Goal: Transaction & Acquisition: Purchase product/service

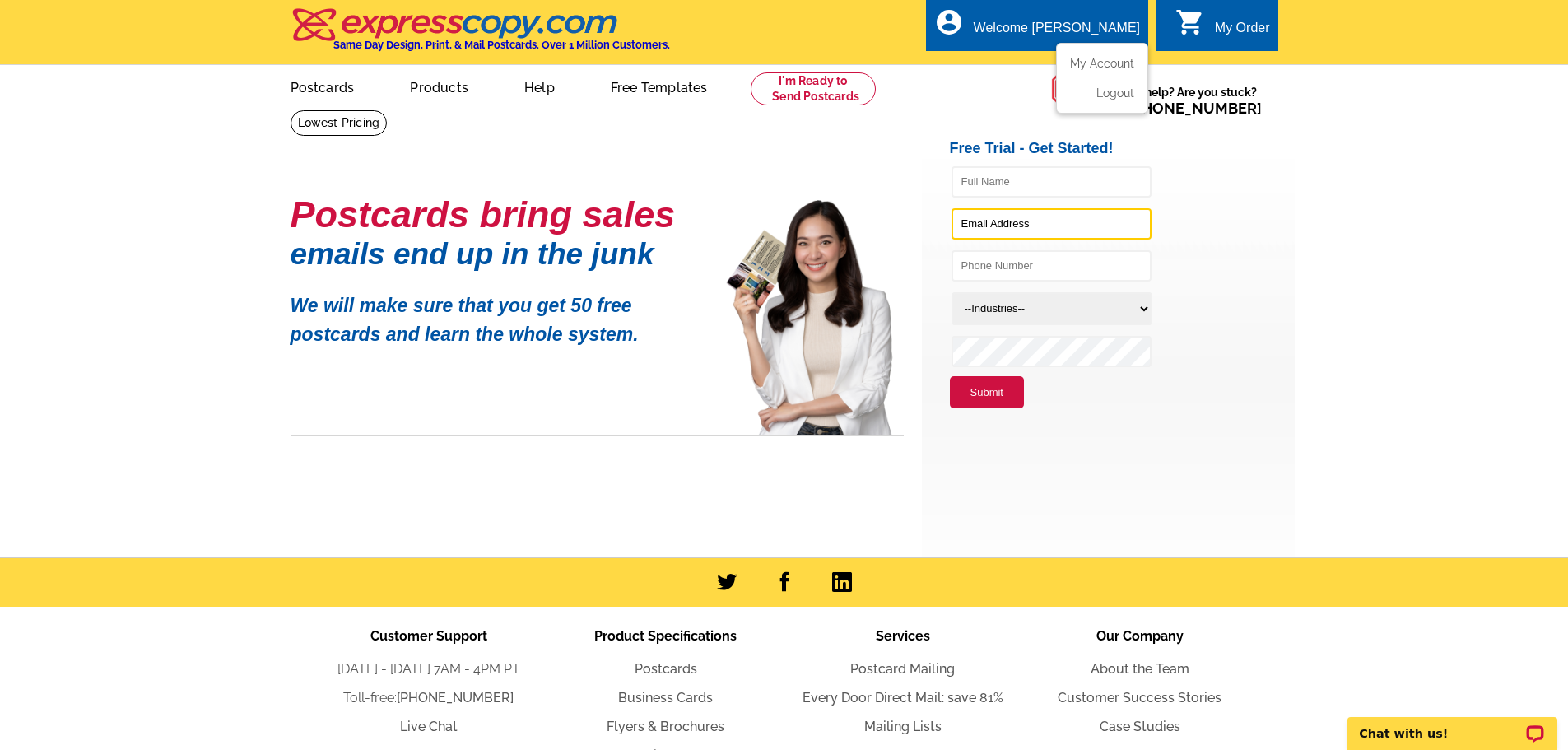
type input "Lmh1017@yahoo.com"
click at [1097, 28] on div "Welcome [PERSON_NAME]" at bounding box center [1056, 32] width 166 height 23
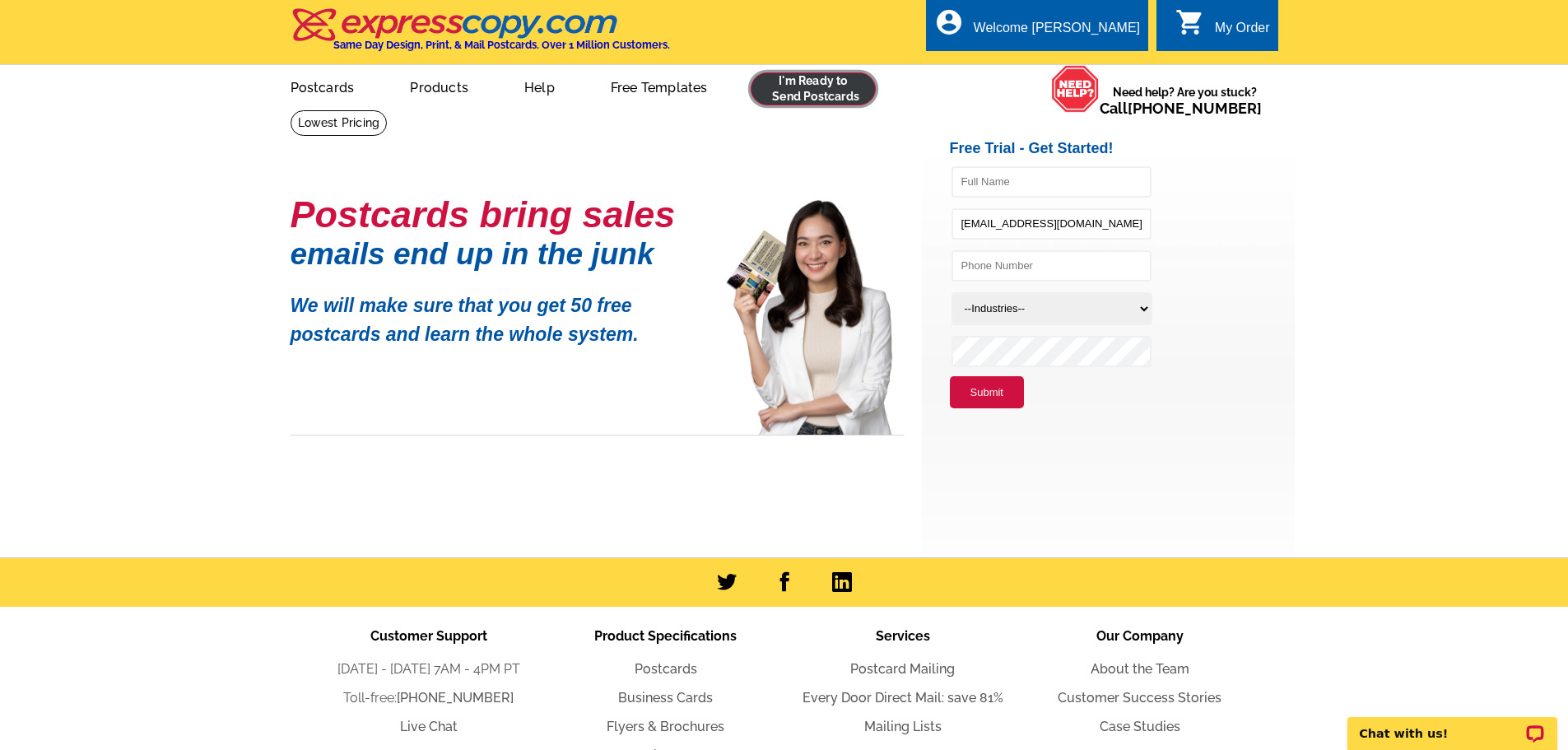
click at [806, 95] on link at bounding box center [813, 88] width 126 height 33
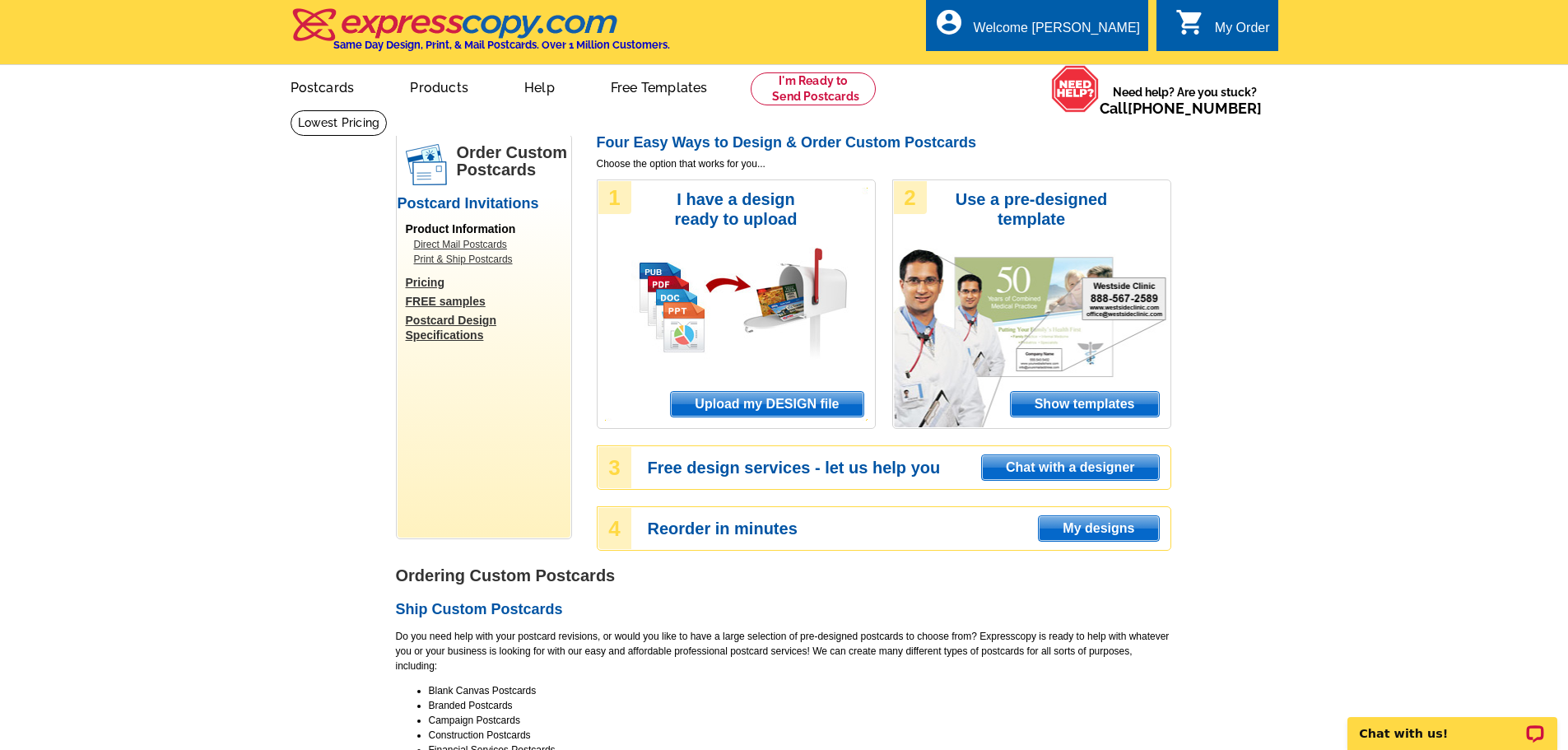
click at [745, 401] on span "Upload my DESIGN file" at bounding box center [766, 404] width 192 height 25
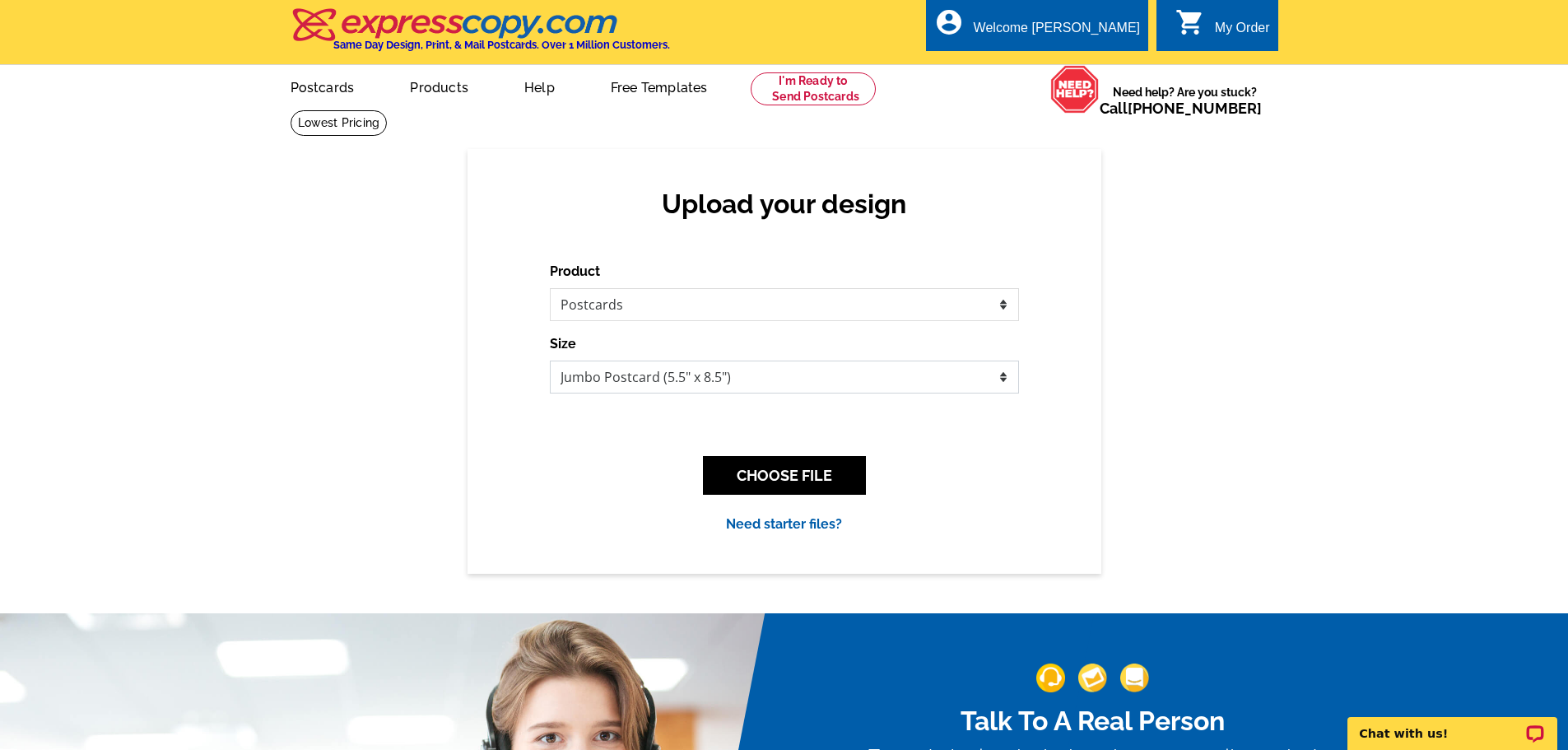
click at [650, 383] on select "Jumbo Postcard (5.5" x 8.5") Regular Postcard (4.25" x 5.6") Panoramic Postcard…" at bounding box center [785, 376] width 469 height 33
select select "3"
click at [550, 361] on select "Jumbo Postcard (5.5" x 8.5") Regular Postcard (4.25" x 5.6") Panoramic Postcard…" at bounding box center [785, 376] width 469 height 33
click at [773, 493] on button "CHOOSE FILE" at bounding box center [784, 476] width 163 height 39
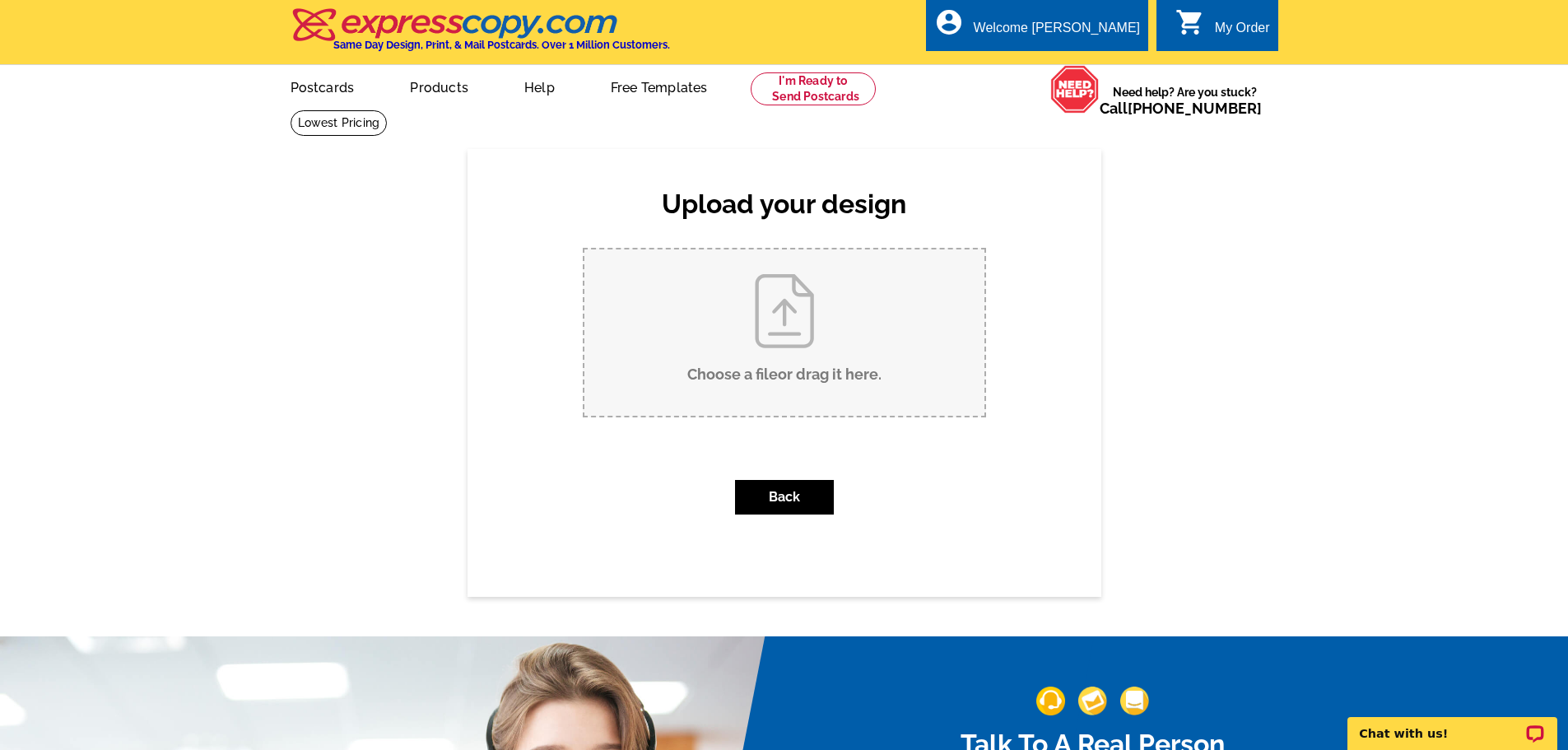
click at [758, 343] on input "Choose a file or drag it here ." at bounding box center [784, 332] width 400 height 166
type input "C:\fakepath\DAVID FRONT PC.pdf"
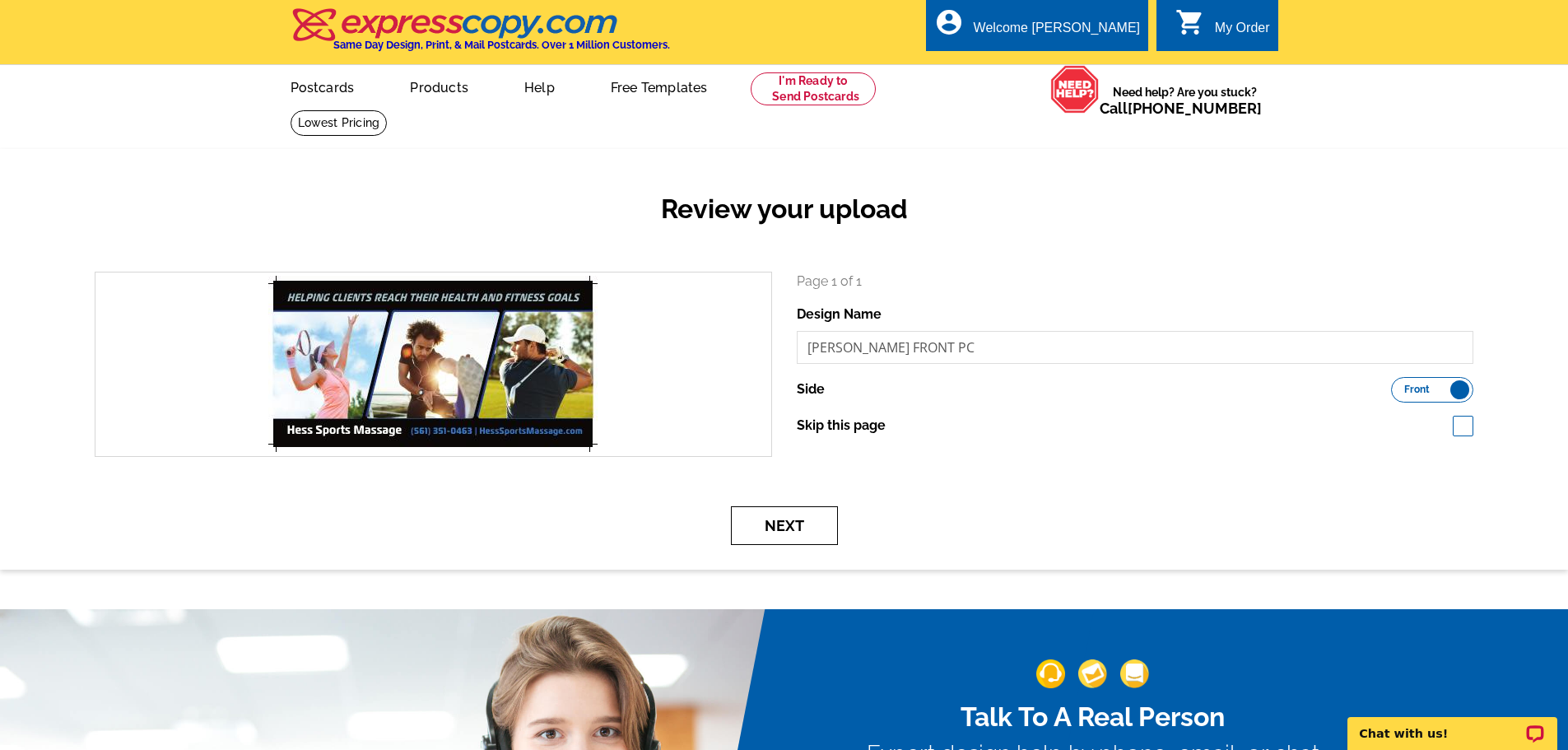
click at [788, 525] on button "Next" at bounding box center [785, 526] width 107 height 39
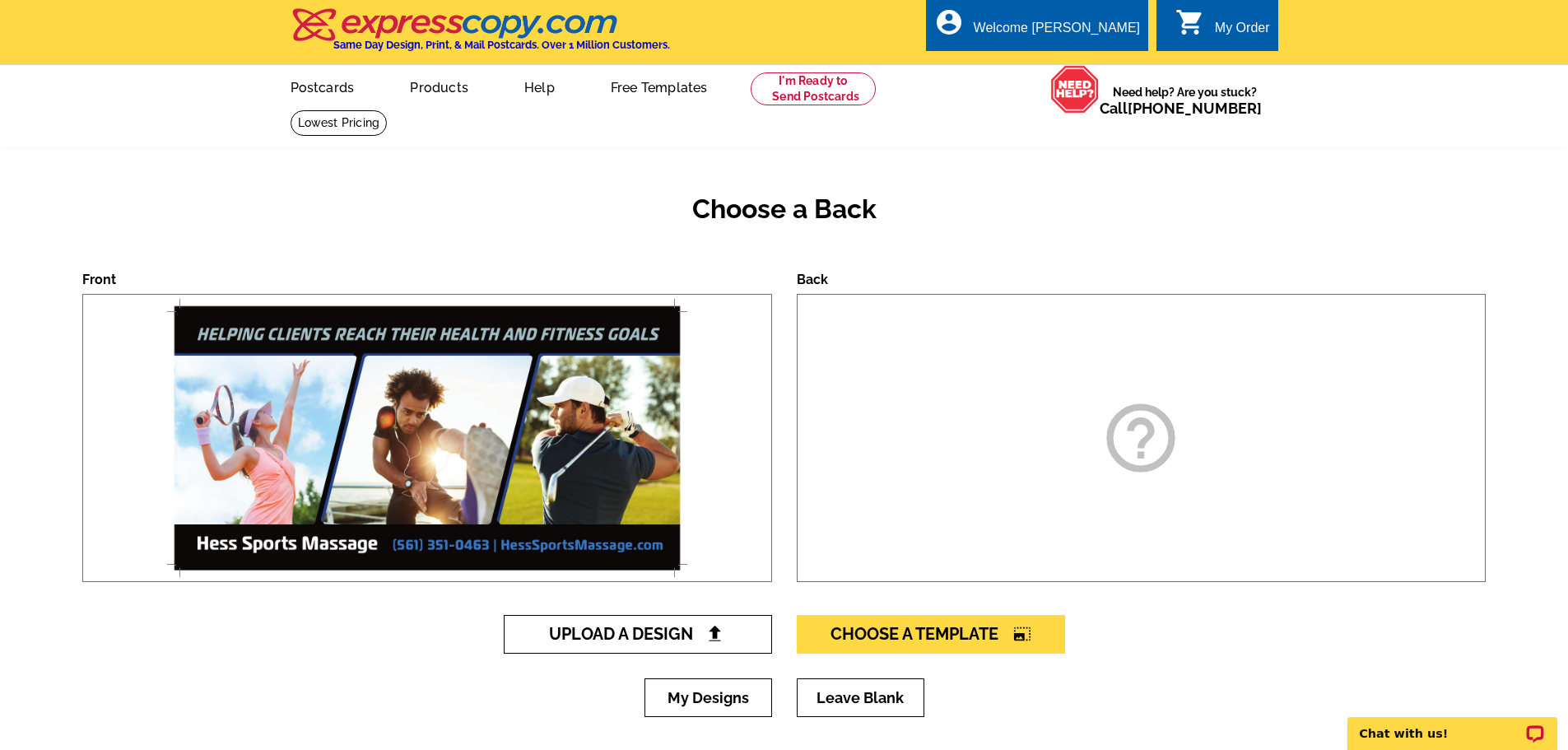
click at [606, 637] on span "Upload A Design" at bounding box center [637, 634] width 177 height 19
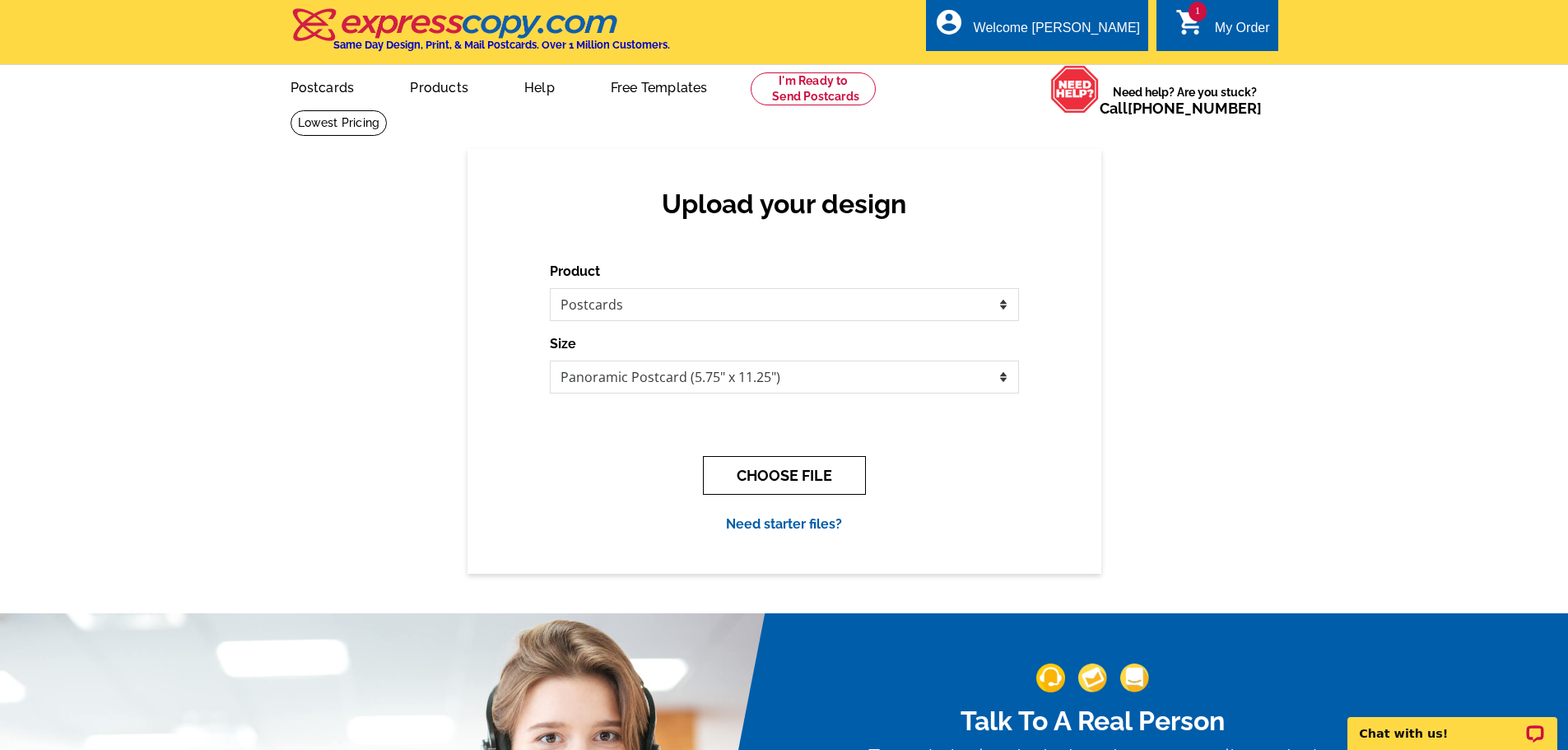
click at [796, 484] on button "CHOOSE FILE" at bounding box center [784, 476] width 163 height 39
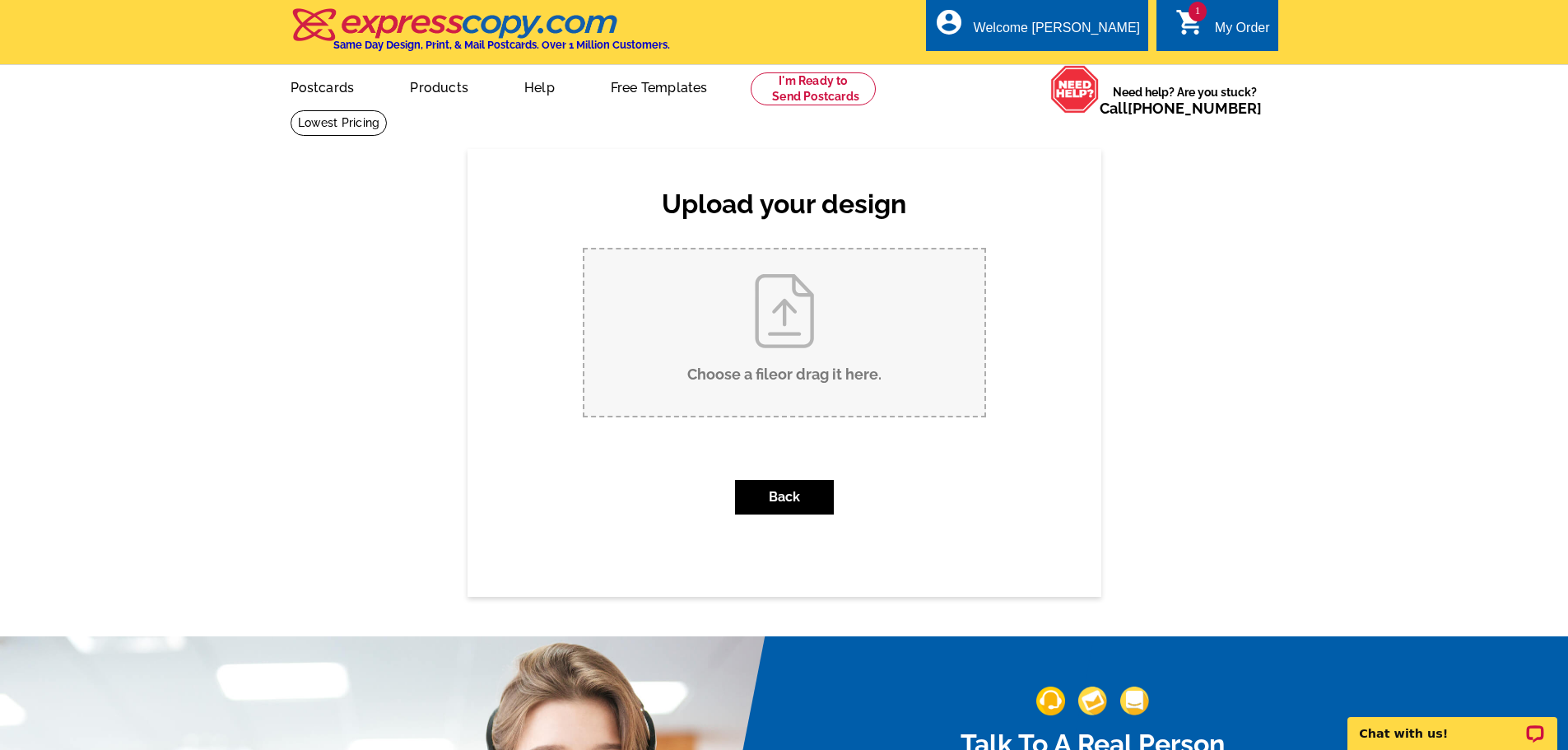
click at [828, 371] on input "Choose a file or drag it here ." at bounding box center [784, 332] width 400 height 166
type input "C:\fakepath\DAVID BACK PC without return add.pdf"
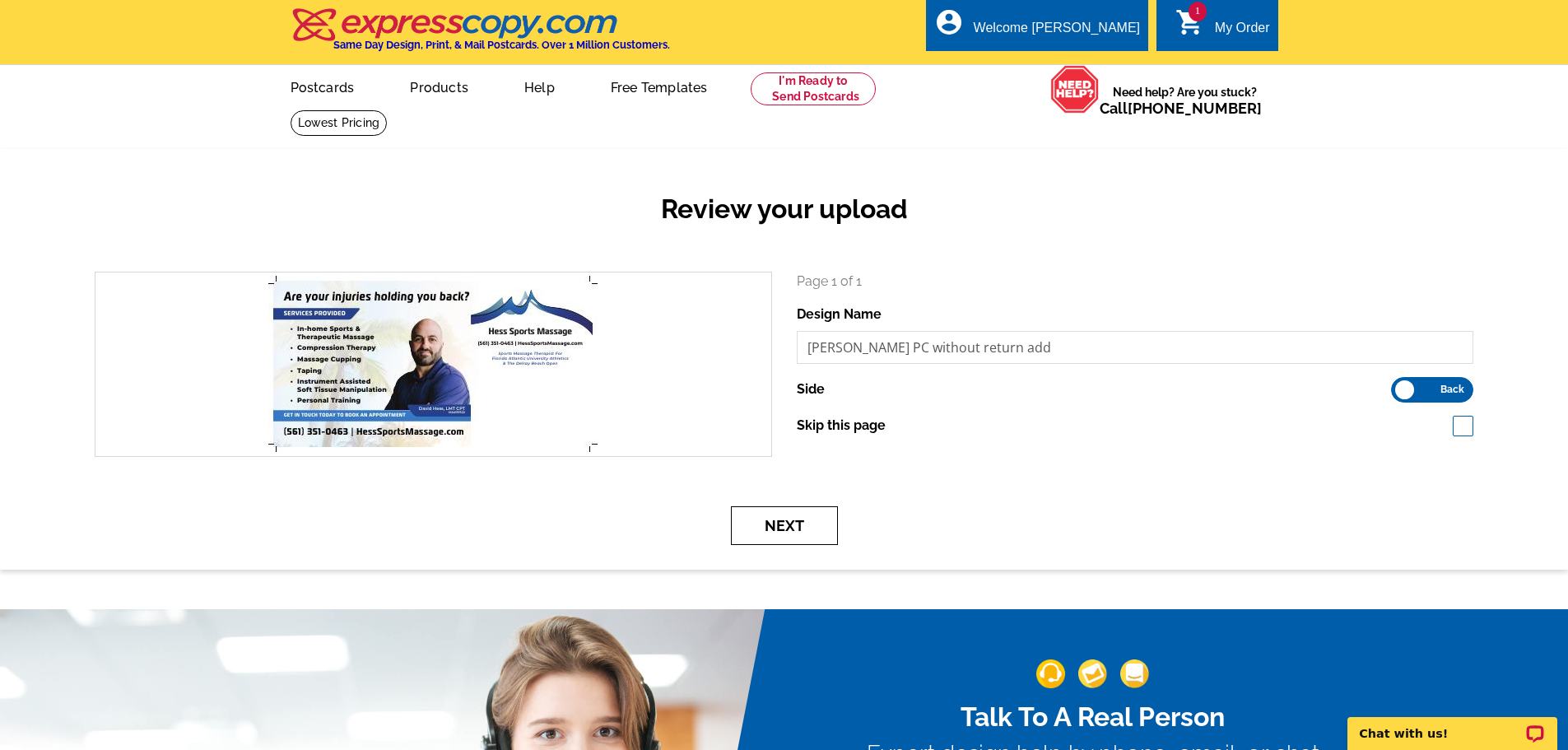
click at [817, 518] on button "Next" at bounding box center [785, 526] width 107 height 39
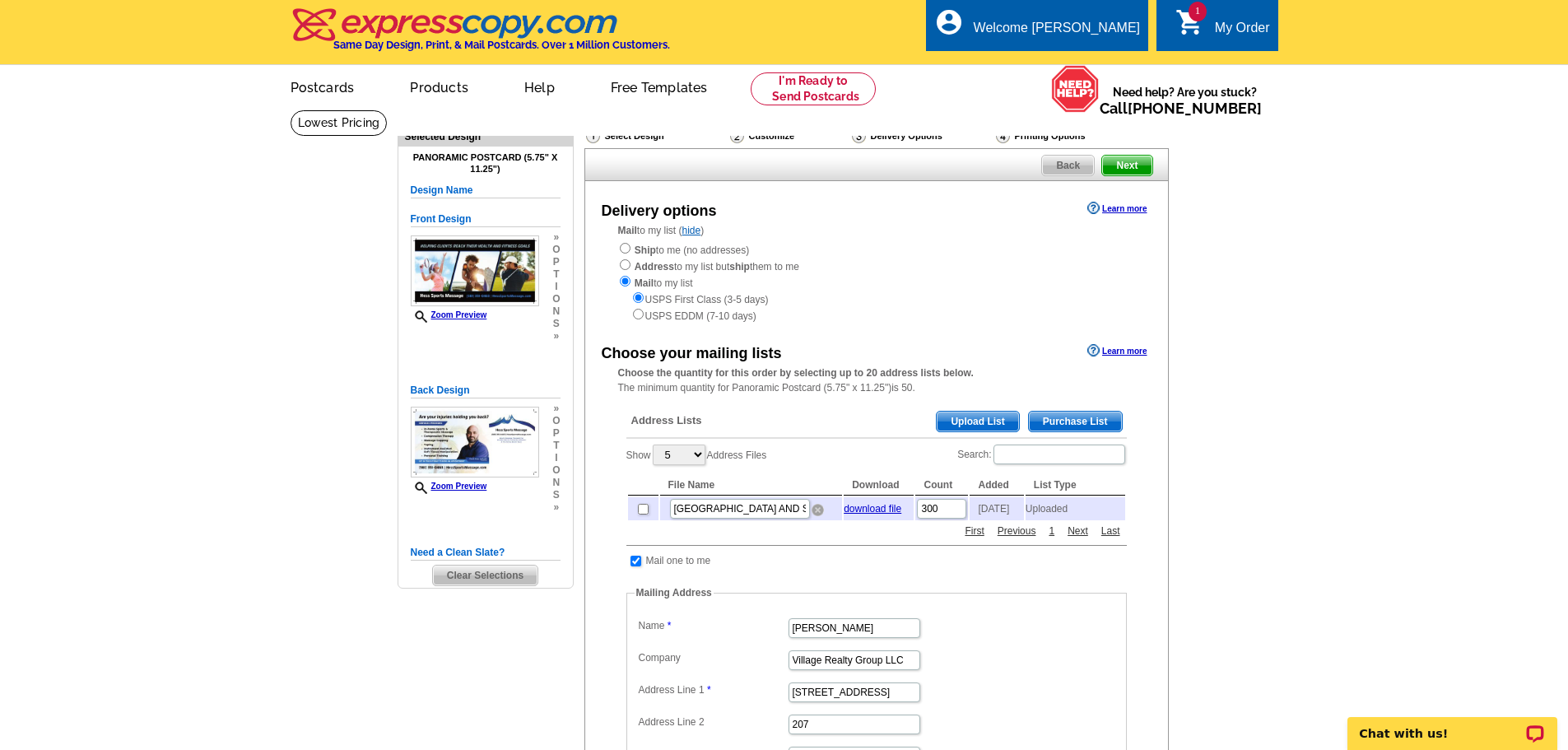
click at [816, 512] on img at bounding box center [817, 510] width 12 height 12
click at [980, 426] on span "Upload List" at bounding box center [977, 421] width 82 height 19
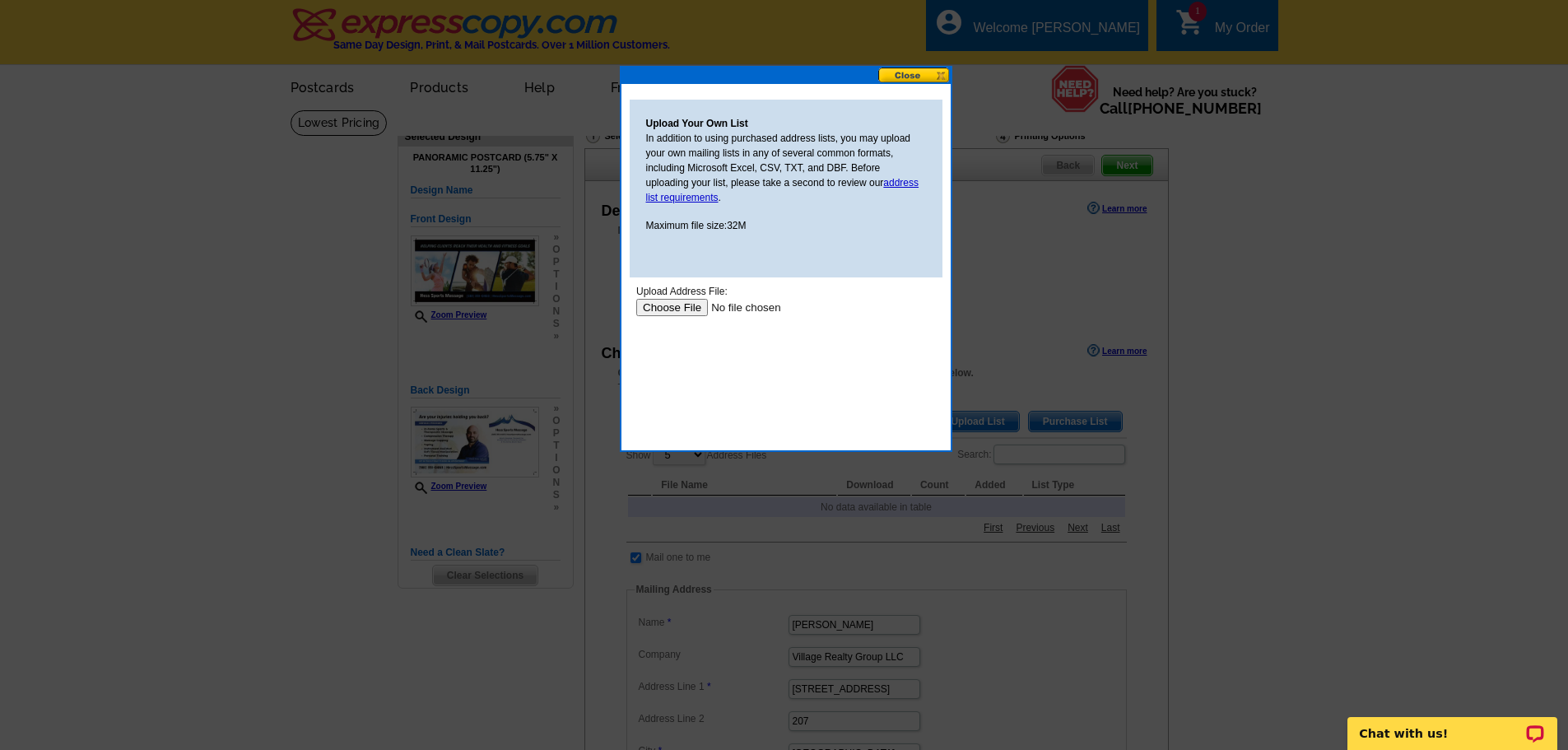
click at [652, 302] on input "file" at bounding box center [739, 308] width 208 height 18
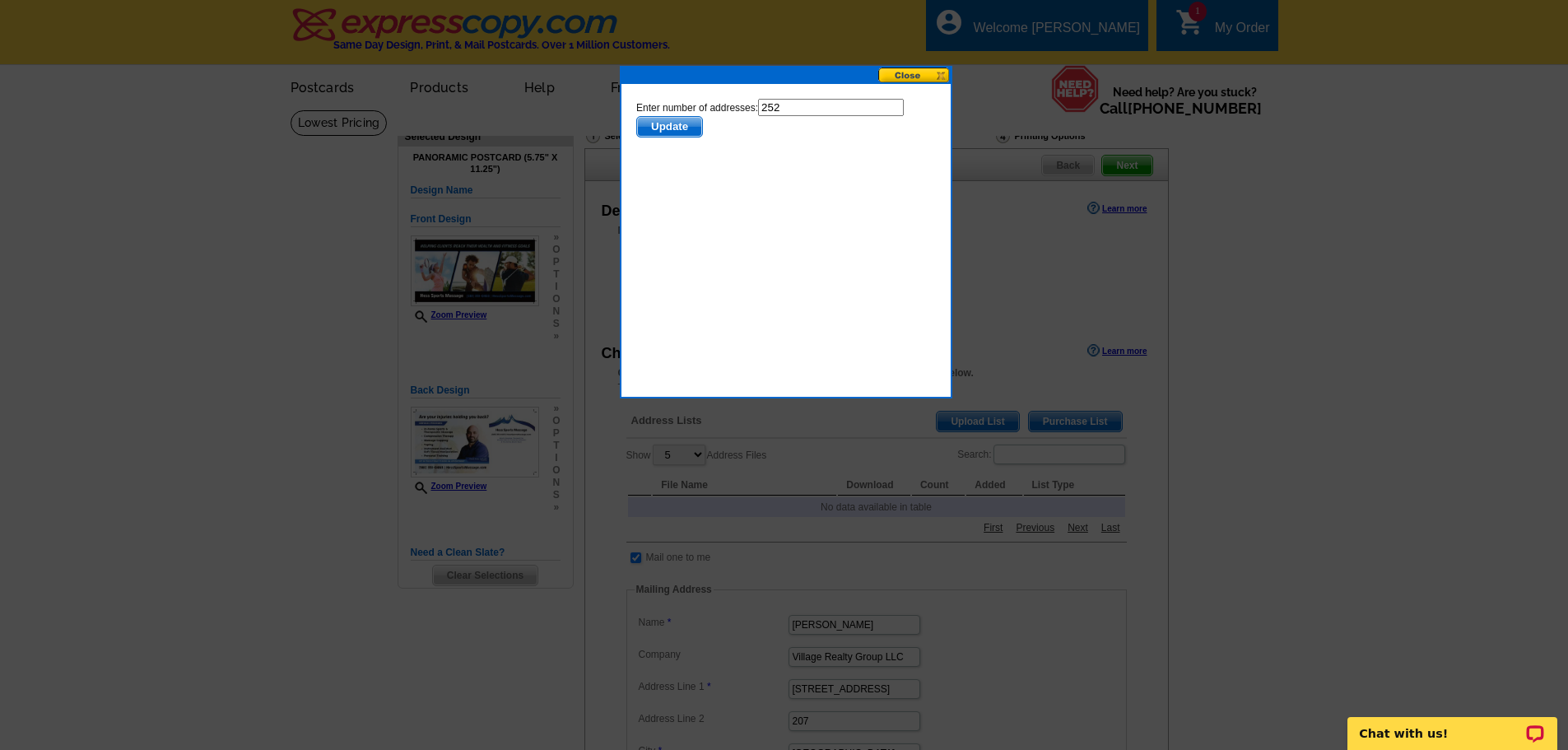
click at [657, 130] on span "Update" at bounding box center [669, 127] width 65 height 19
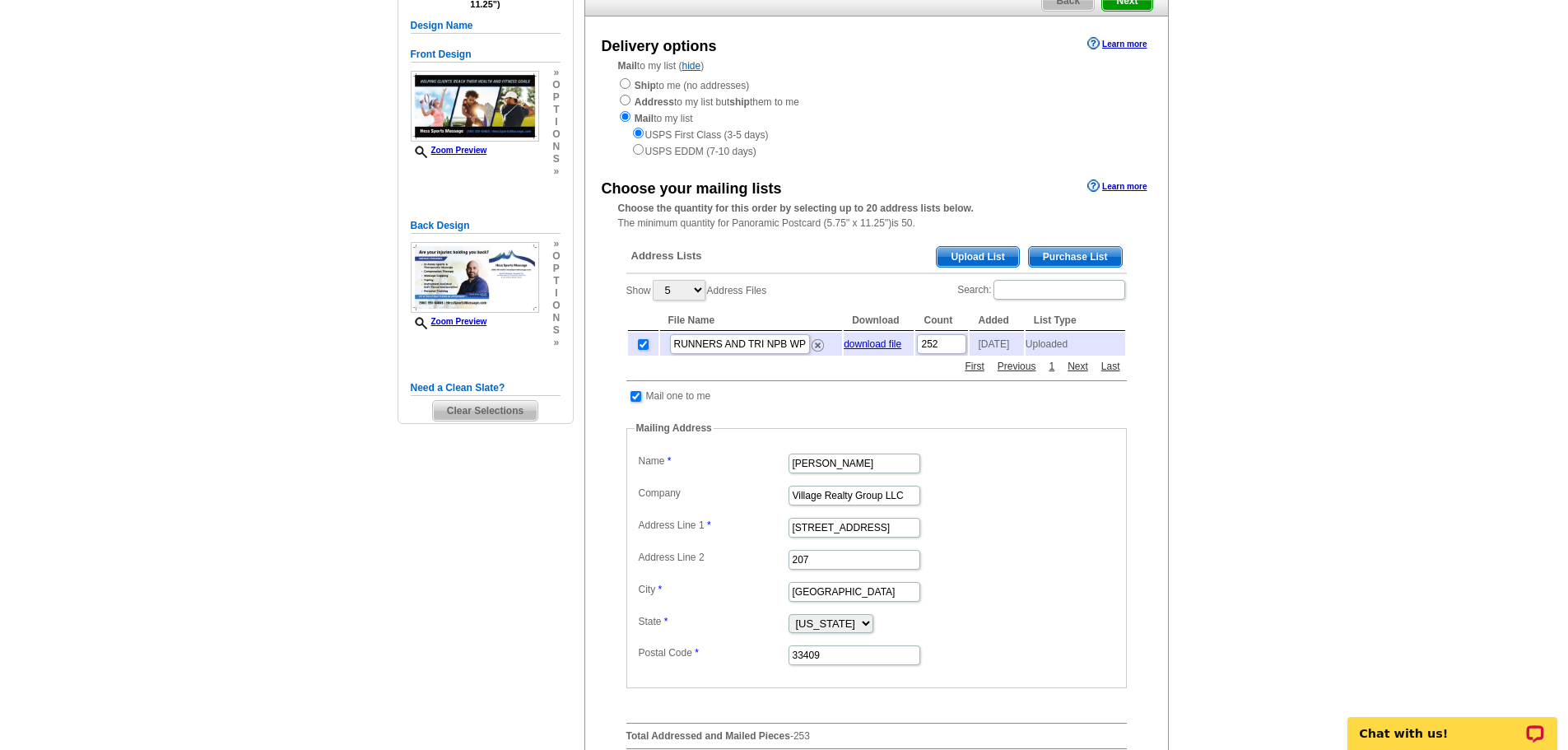
click at [641, 402] on input "checkbox" at bounding box center [635, 397] width 11 height 11
checkbox input "false"
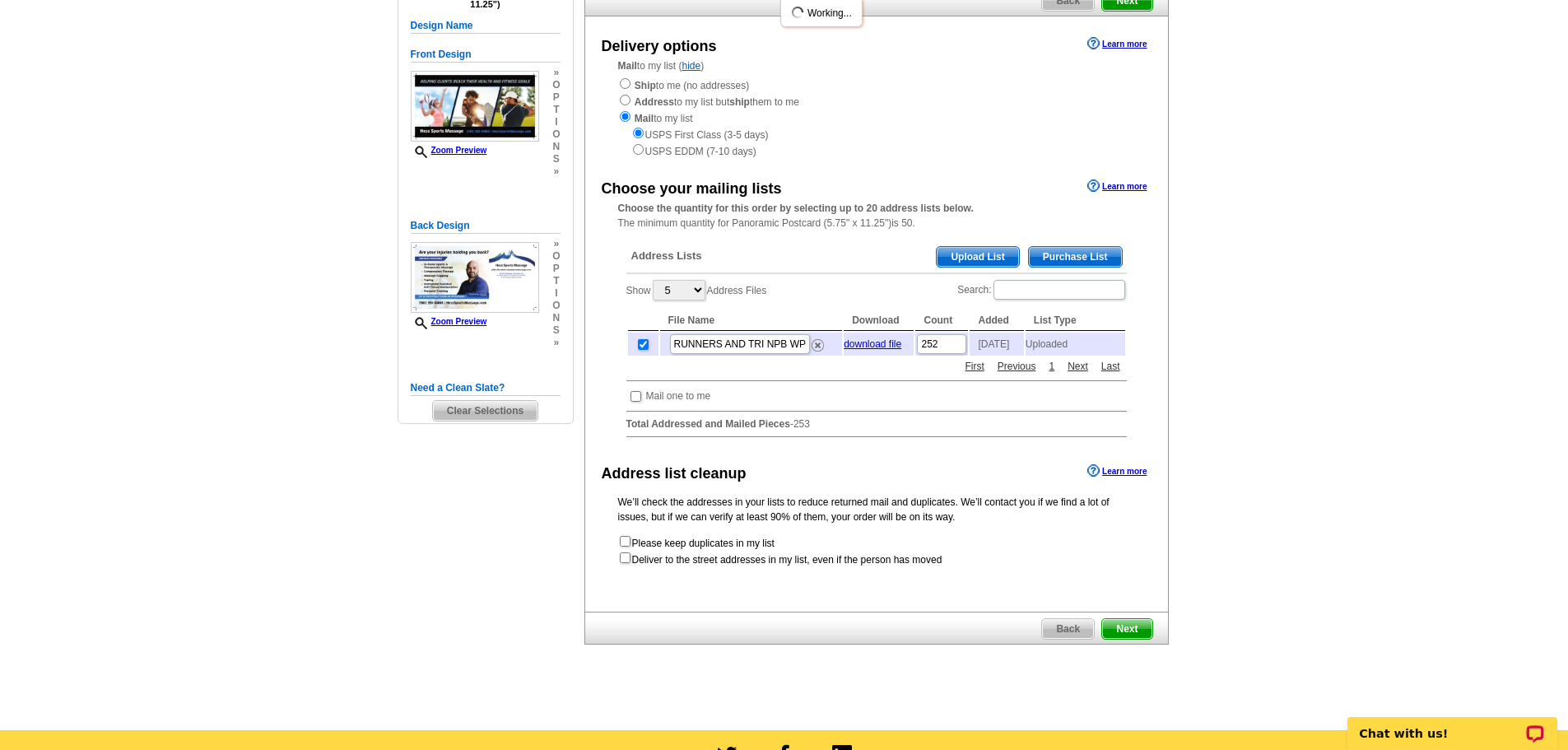
click at [1108, 637] on span "Next" at bounding box center [1127, 629] width 49 height 19
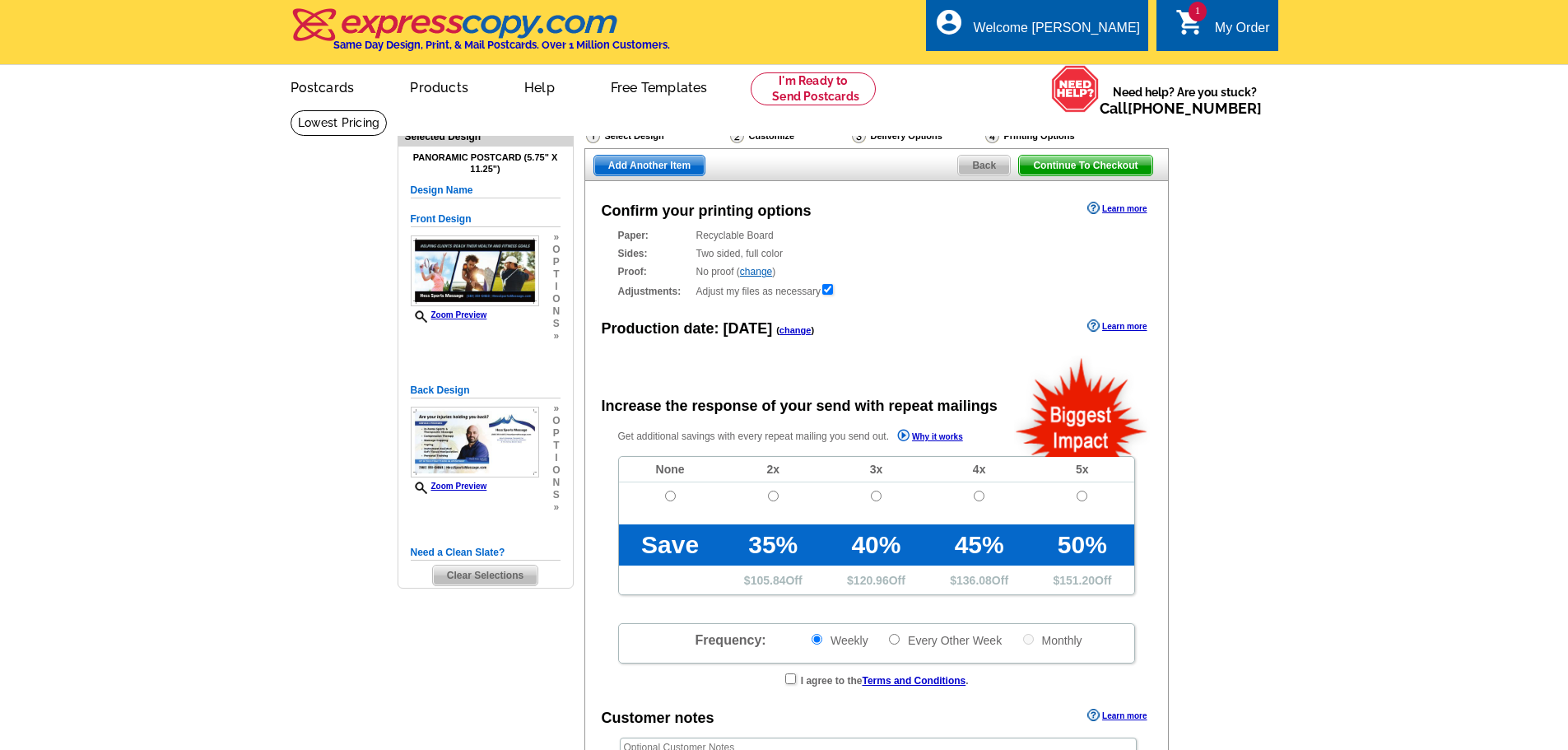
radio input "false"
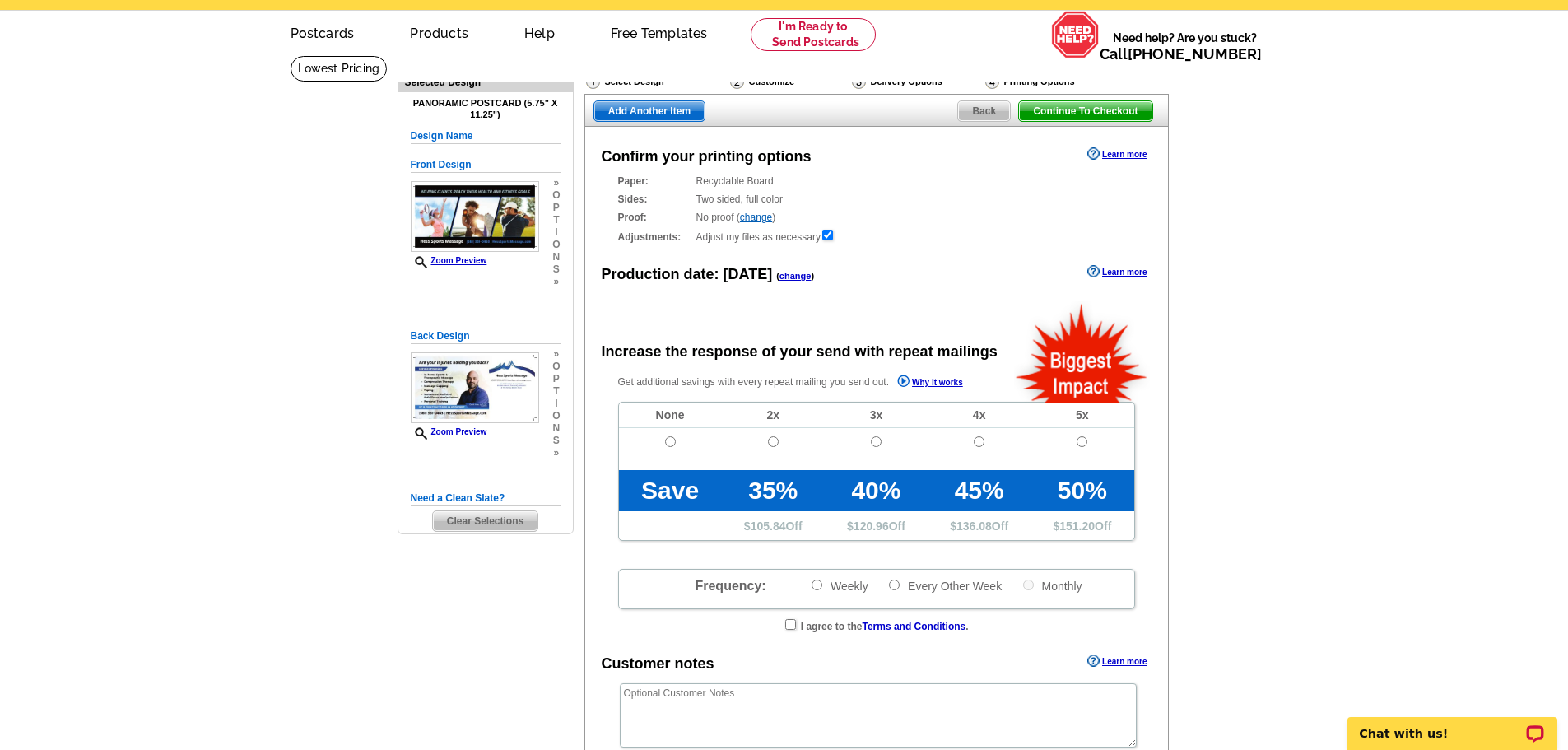
scroll to position [83, 0]
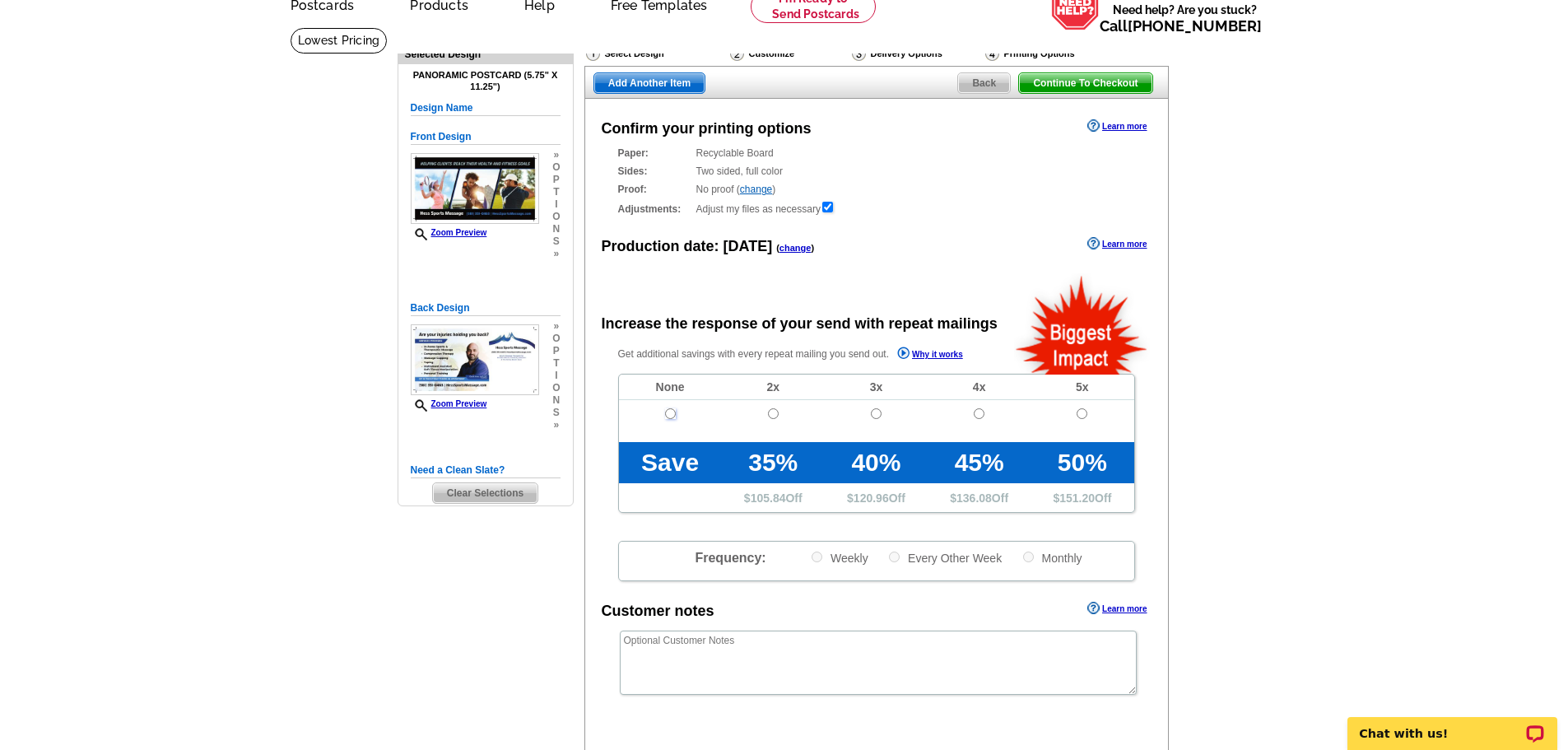
click at [668, 419] on input "radio" at bounding box center [671, 413] width 11 height 11
radio input "true"
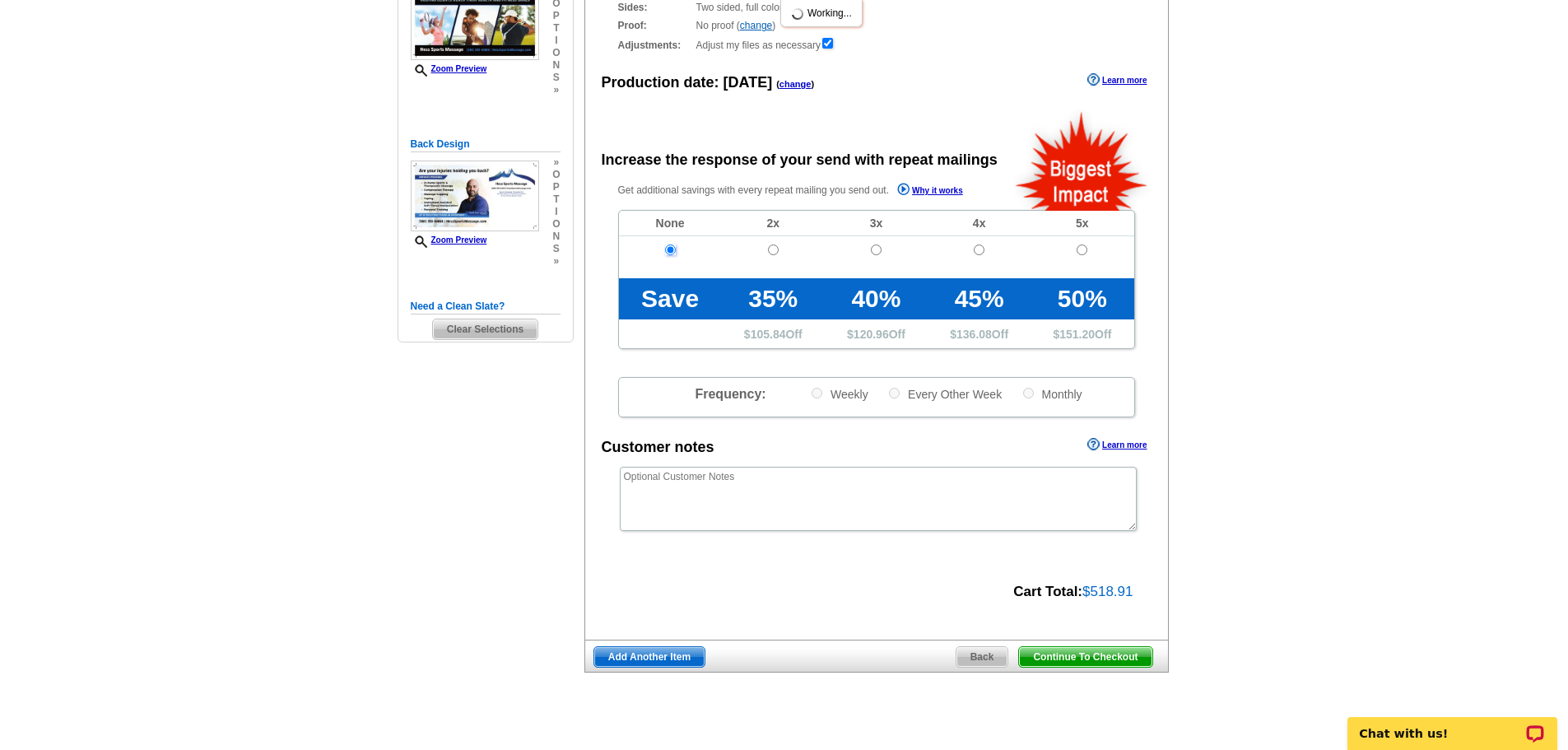
scroll to position [247, 0]
click at [1101, 657] on span "Continue To Checkout" at bounding box center [1085, 656] width 133 height 19
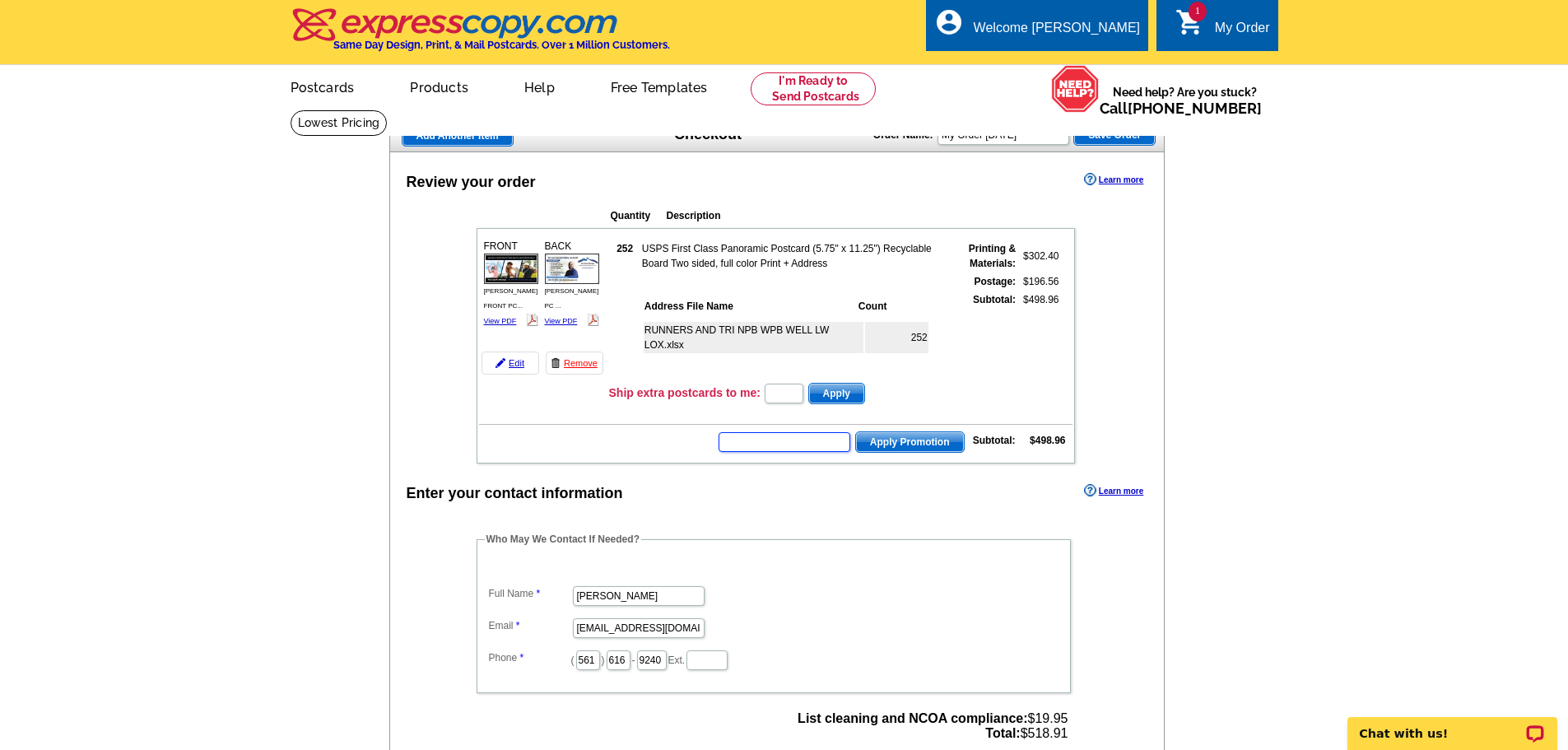
click at [766, 445] on input "text" at bounding box center [784, 442] width 132 height 19
type input "E30"
click at [918, 444] on span "Apply Promotion" at bounding box center [910, 442] width 108 height 19
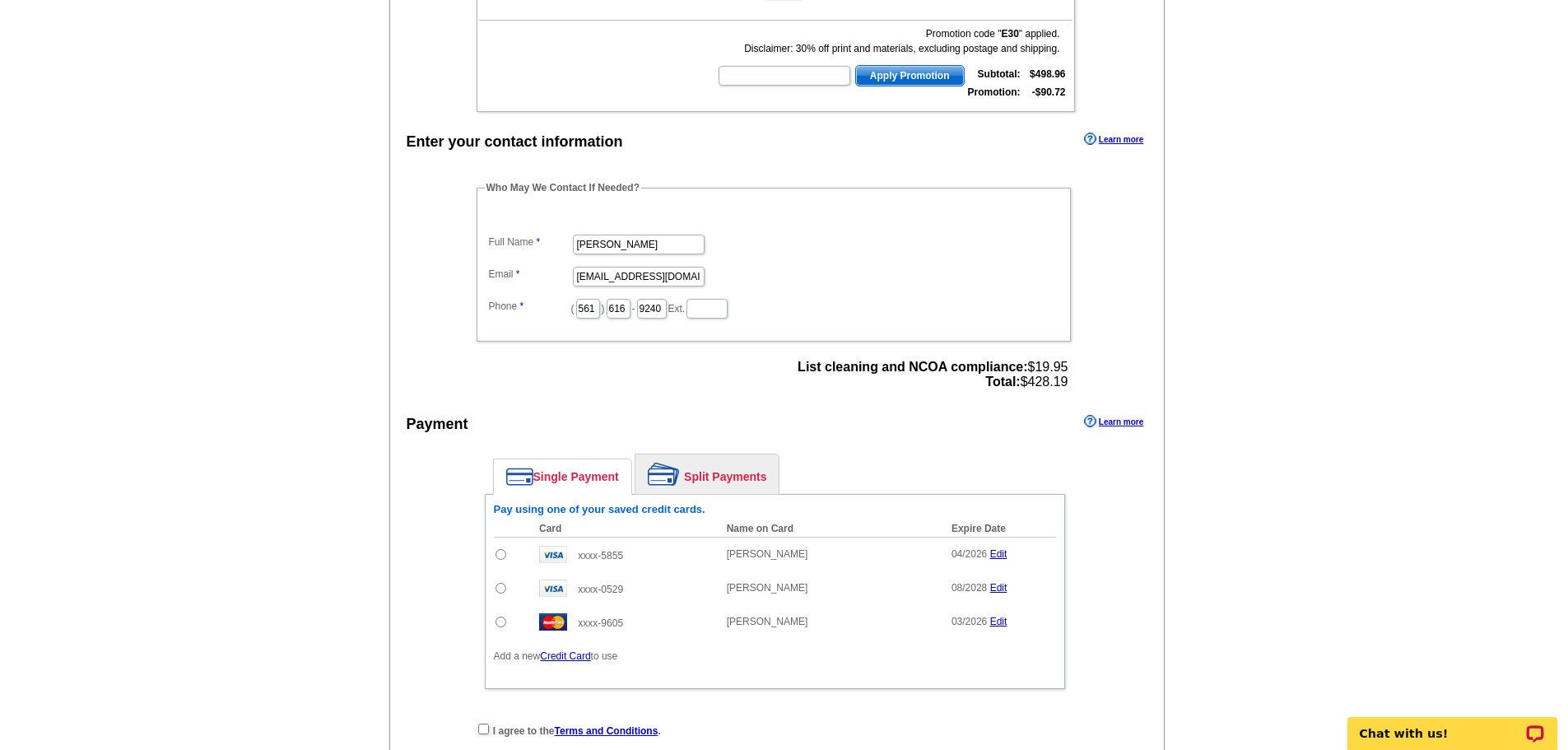
scroll to position [411, 0]
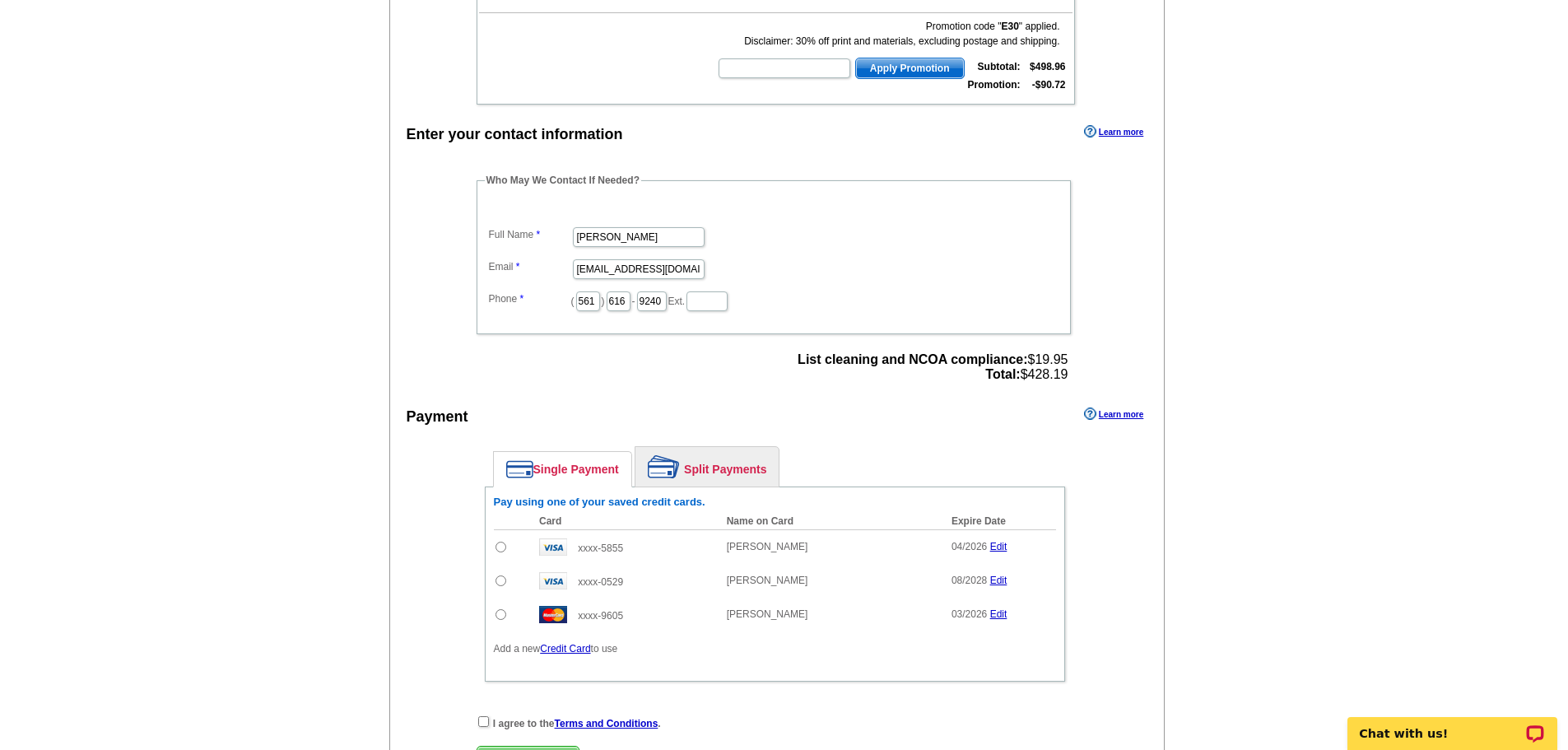
drag, startPoint x: 500, startPoint y: 547, endPoint x: 526, endPoint y: 547, distance: 26.0
click at [500, 547] on input "radio" at bounding box center [501, 547] width 11 height 11
radio input "true"
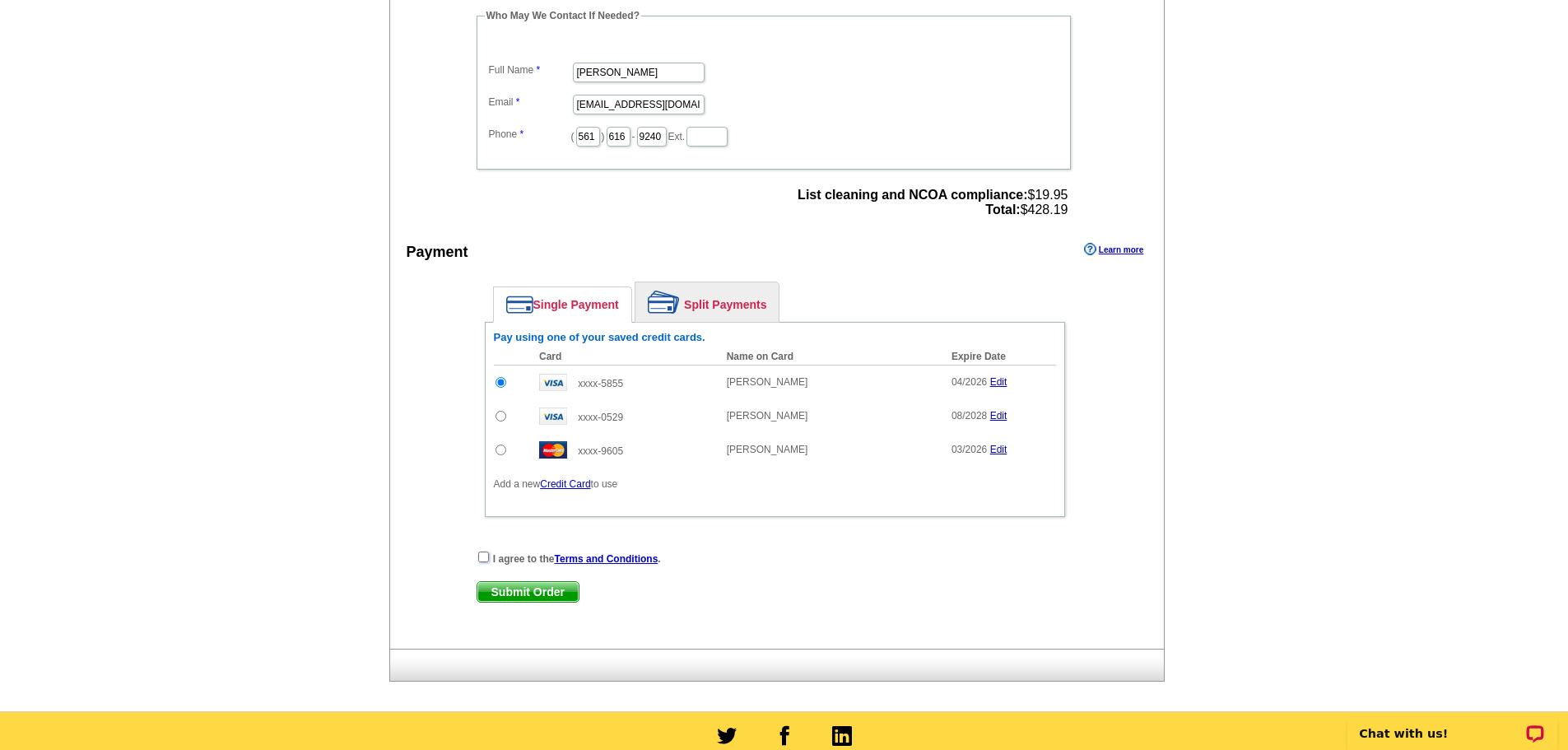
click at [483, 562] on input "checkbox" at bounding box center [483, 557] width 11 height 11
checkbox input "true"
click at [519, 596] on span "Submit Order" at bounding box center [527, 592] width 101 height 19
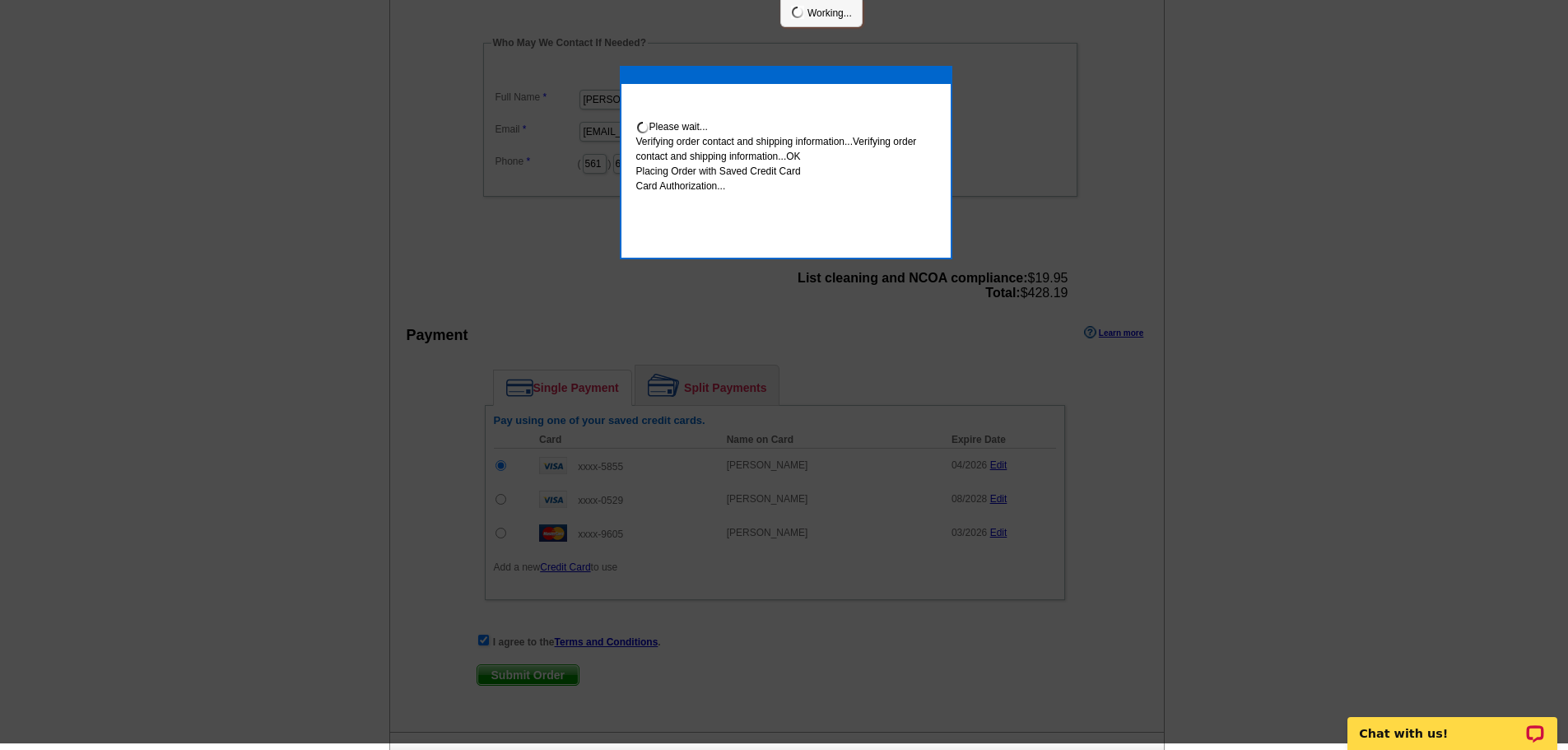
scroll to position [570, 0]
